Goal: Navigation & Orientation: Find specific page/section

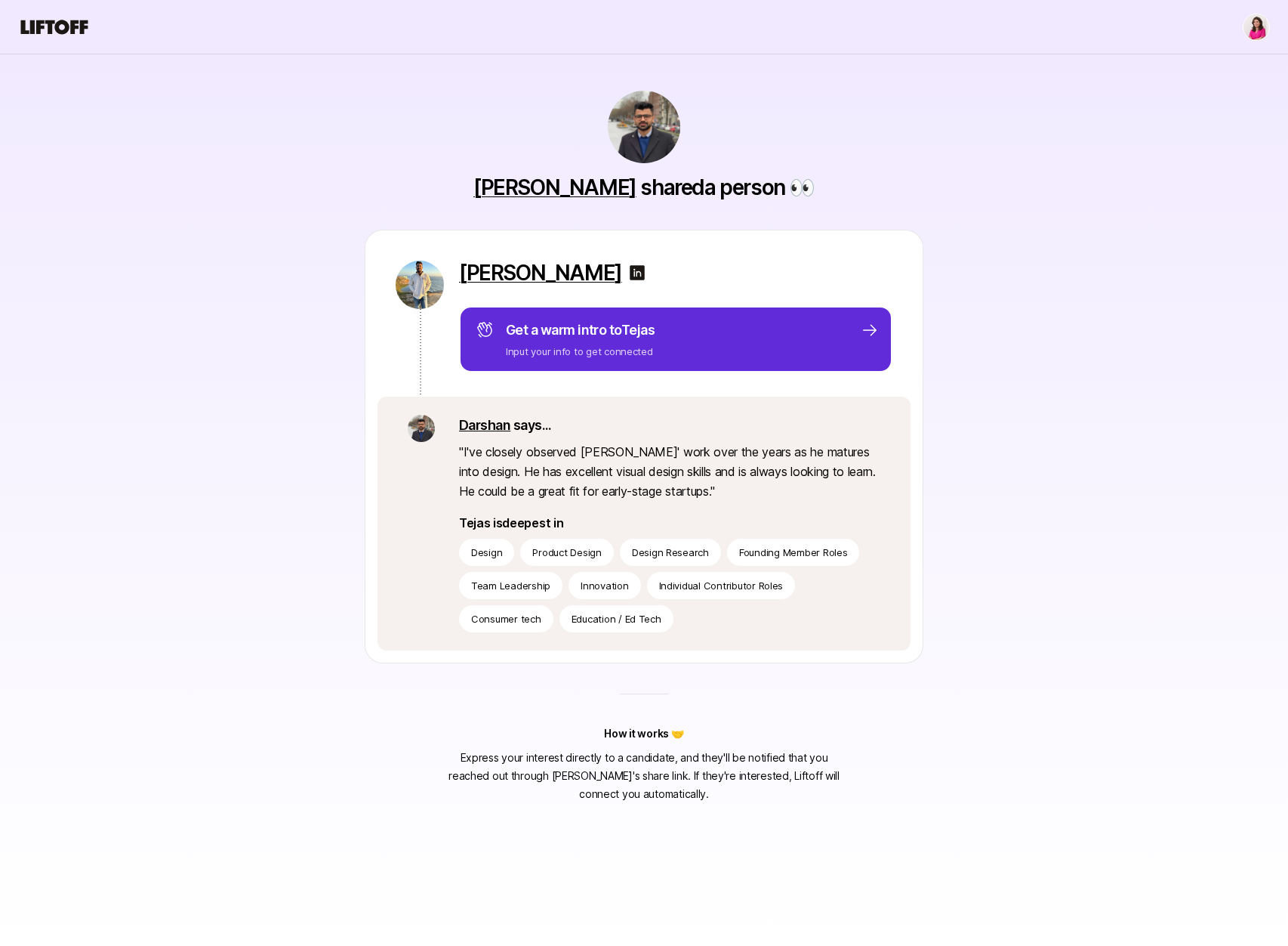
click at [594, 194] on link "Darshan Gajara" at bounding box center [555, 187] width 164 height 25
click at [628, 274] on img at bounding box center [637, 272] width 18 height 18
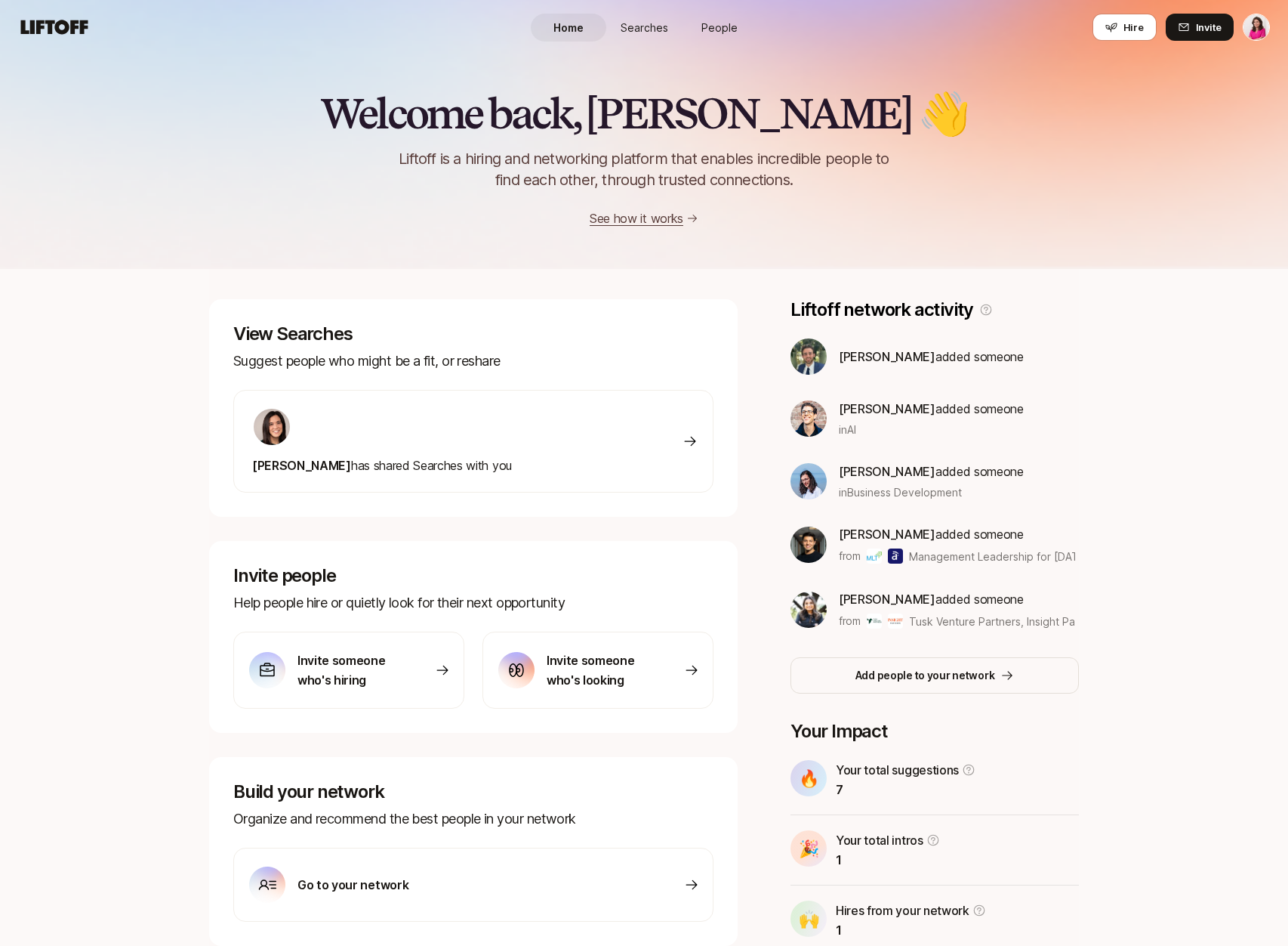
click at [695, 22] on link "People" at bounding box center [720, 28] width 76 height 28
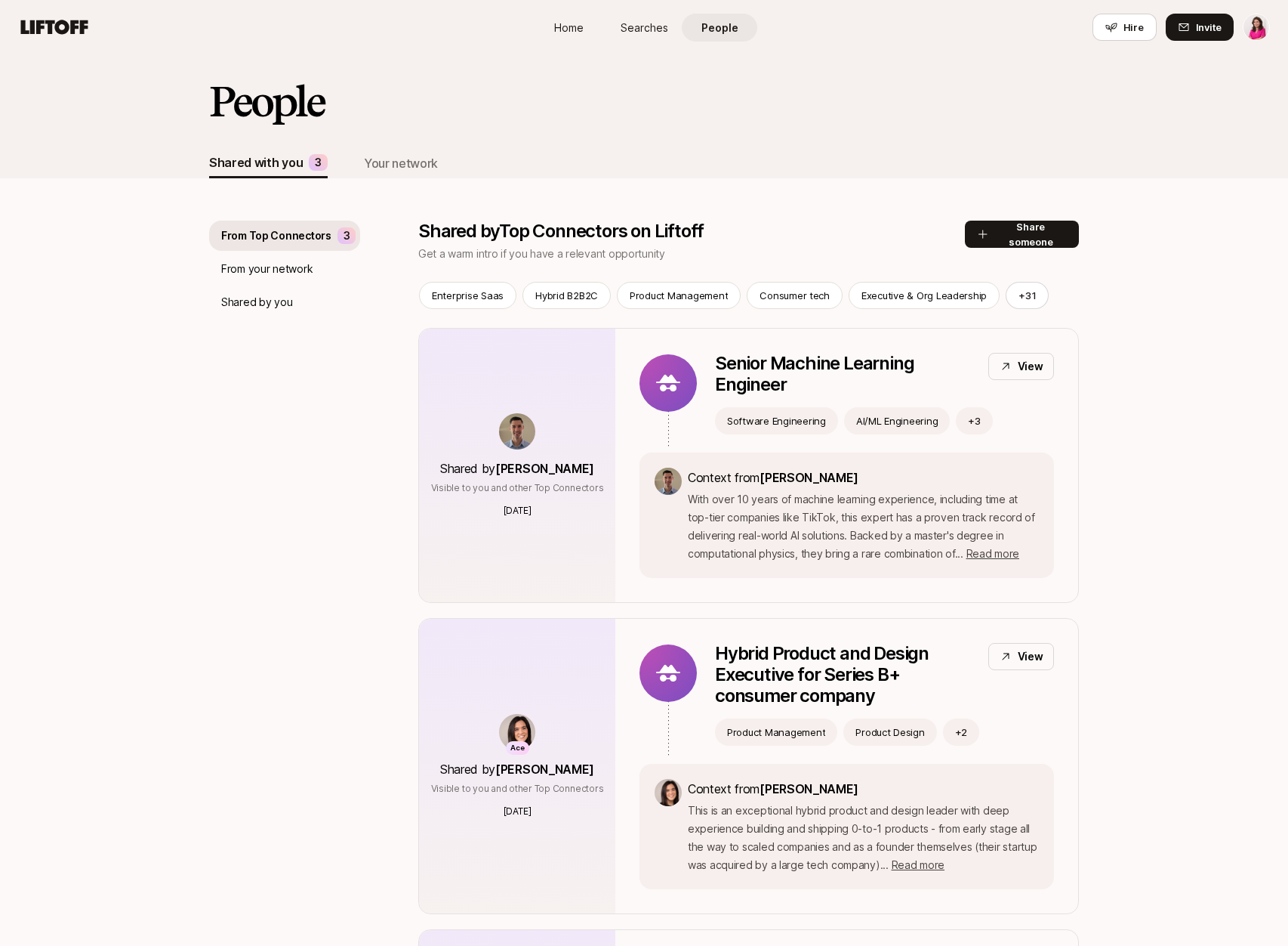
click at [286, 311] on div "Shared by you" at bounding box center [285, 302] width 151 height 30
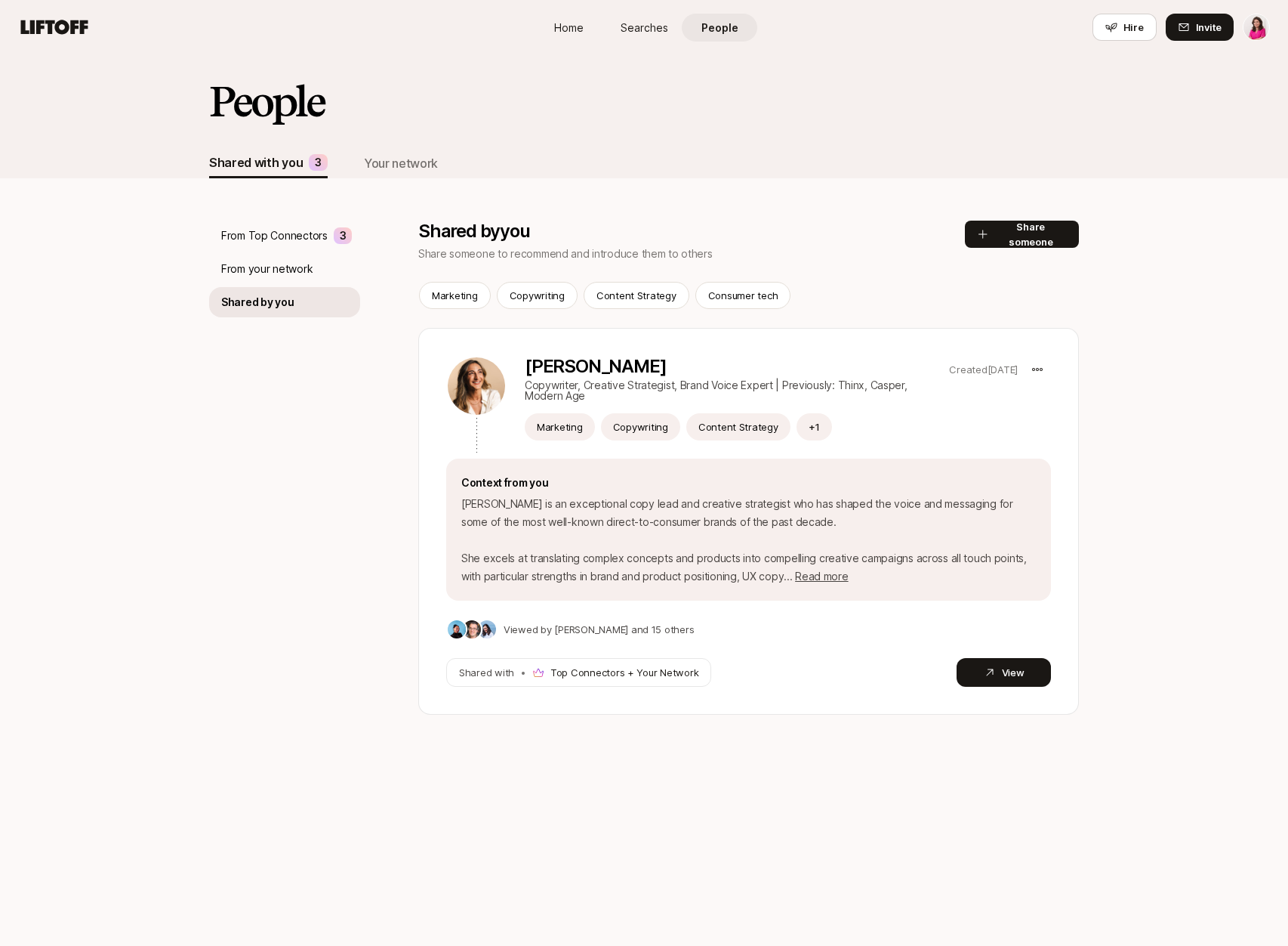
click at [256, 236] on p "From Top Connectors" at bounding box center [275, 235] width 107 height 18
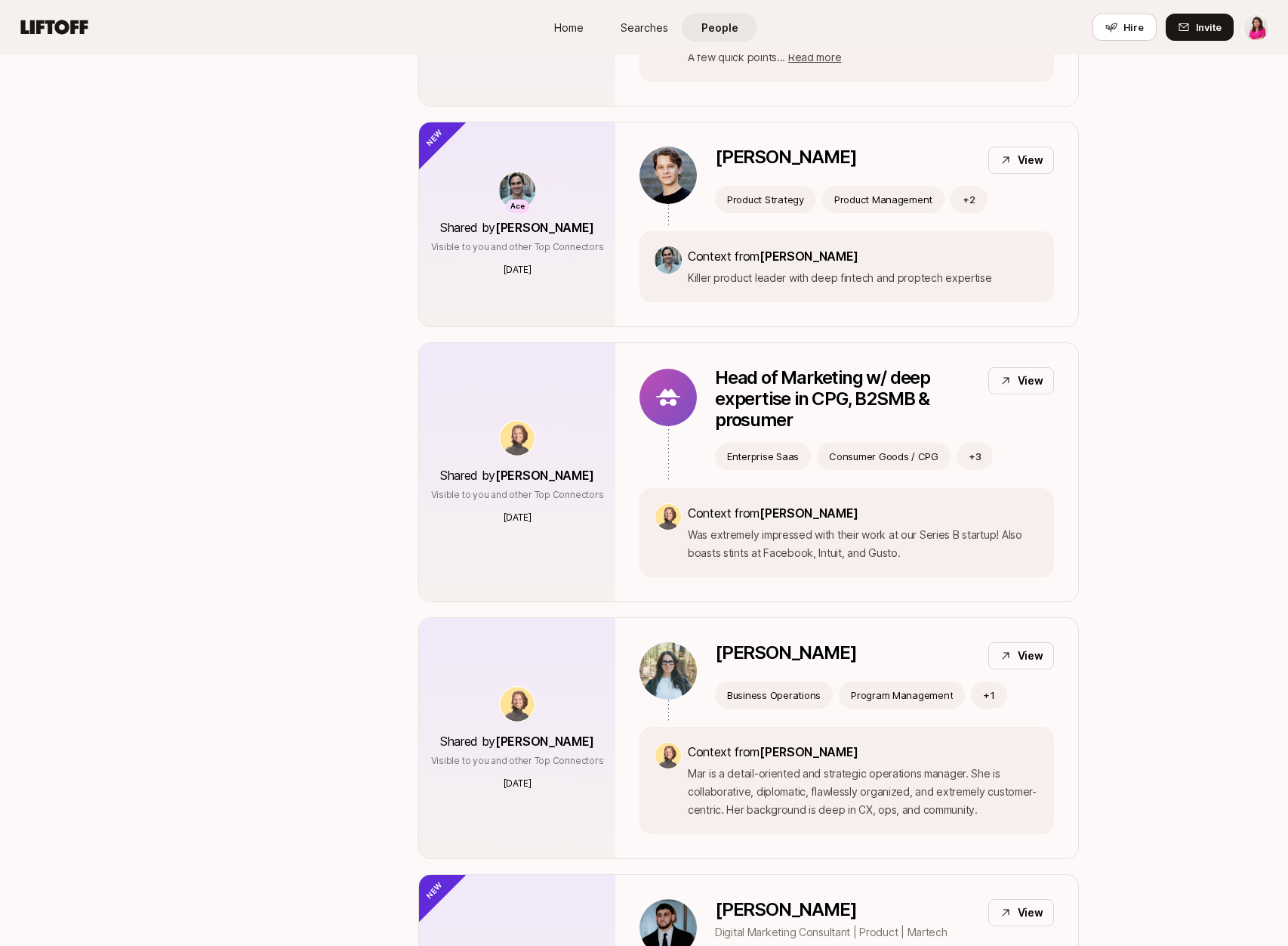
scroll to position [2127, 0]
